Goal: Communication & Community: Answer question/provide support

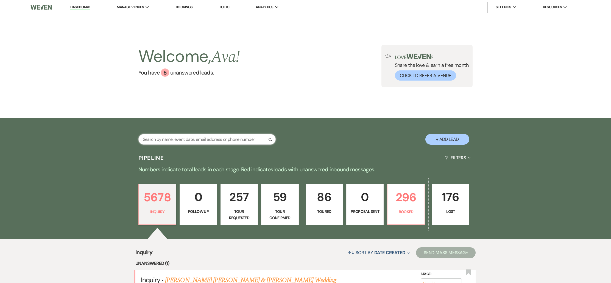
click at [160, 136] on input "text" at bounding box center [206, 139] width 137 height 11
type input "Sep"
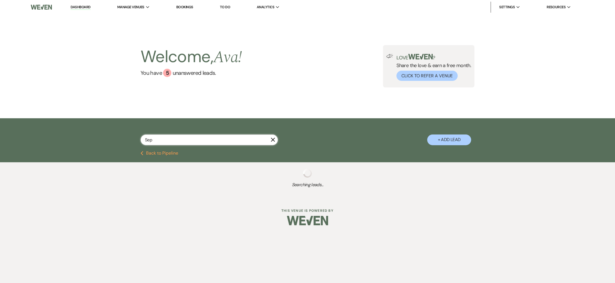
select select "8"
select select "4"
select select "8"
select select "10"
select select "4"
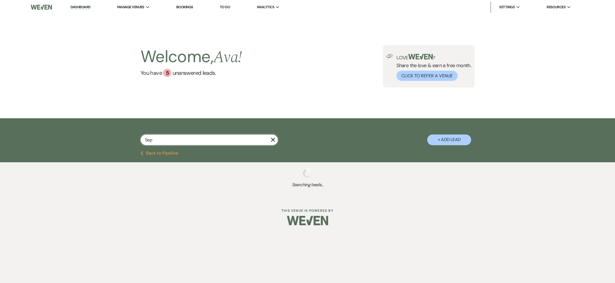
select select "8"
select select "10"
select select "2"
select select "8"
select select "1"
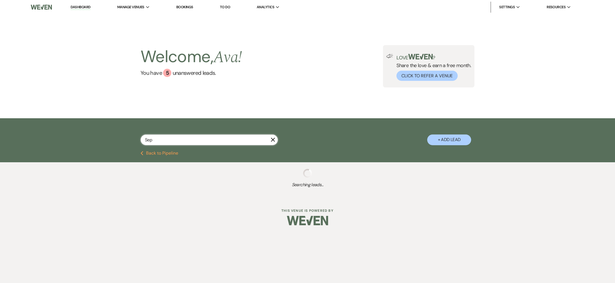
select select "2"
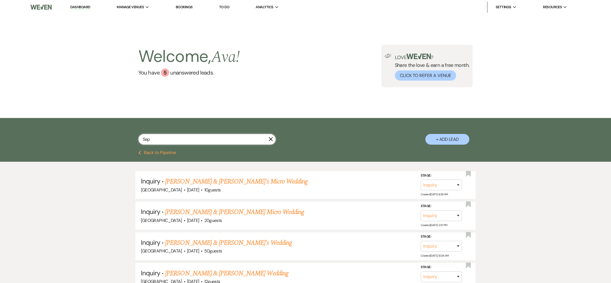
select select "8"
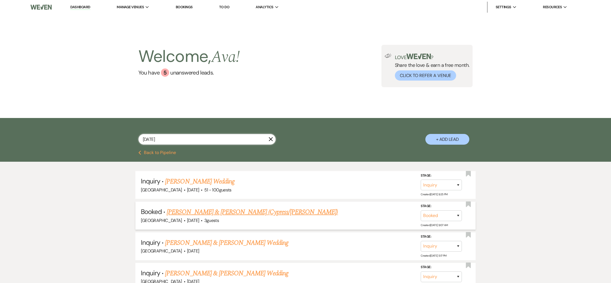
type input "[DATE]"
click at [186, 215] on link "[PERSON_NAME] & [PERSON_NAME] (Cypress/[PERSON_NAME])" at bounding box center [252, 212] width 171 height 10
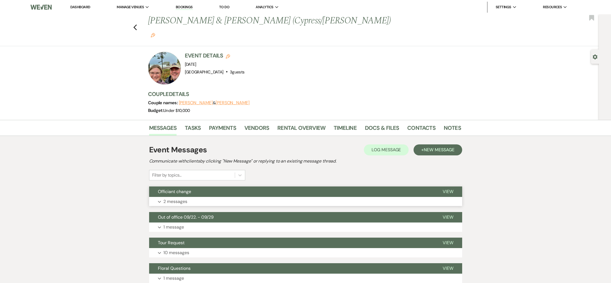
click at [180, 198] on p "2 messages" at bounding box center [175, 201] width 24 height 7
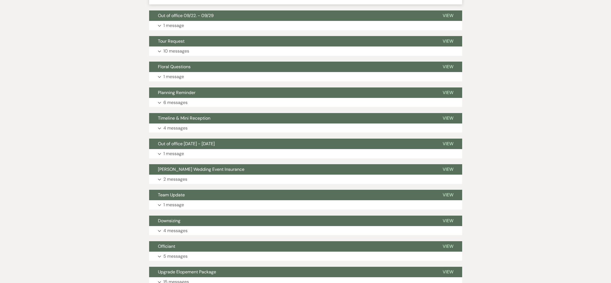
scroll to position [341, 0]
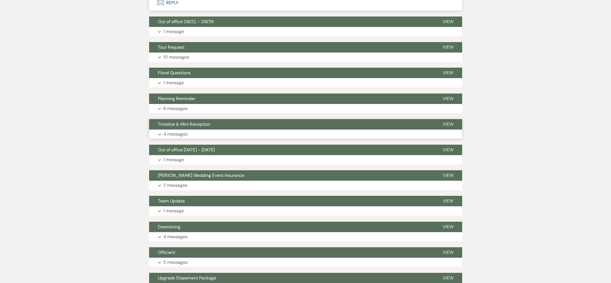
click at [188, 129] on button "Expand 4 messages" at bounding box center [305, 133] width 313 height 9
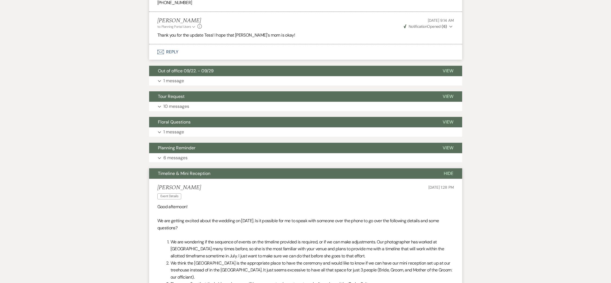
scroll to position [259, 0]
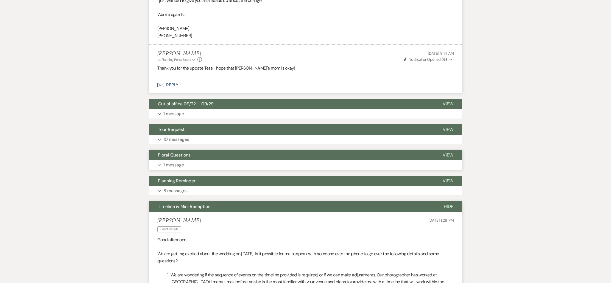
click at [405, 160] on button "Expand 1 message" at bounding box center [305, 164] width 313 height 9
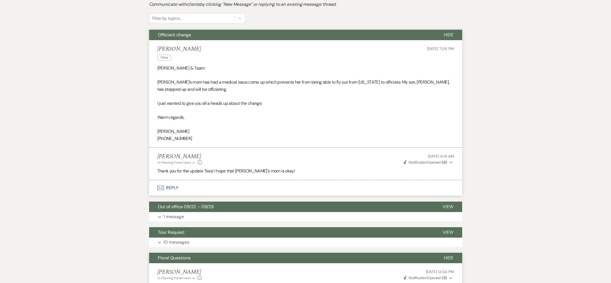
scroll to position [152, 0]
